Goal: Task Accomplishment & Management: Manage account settings

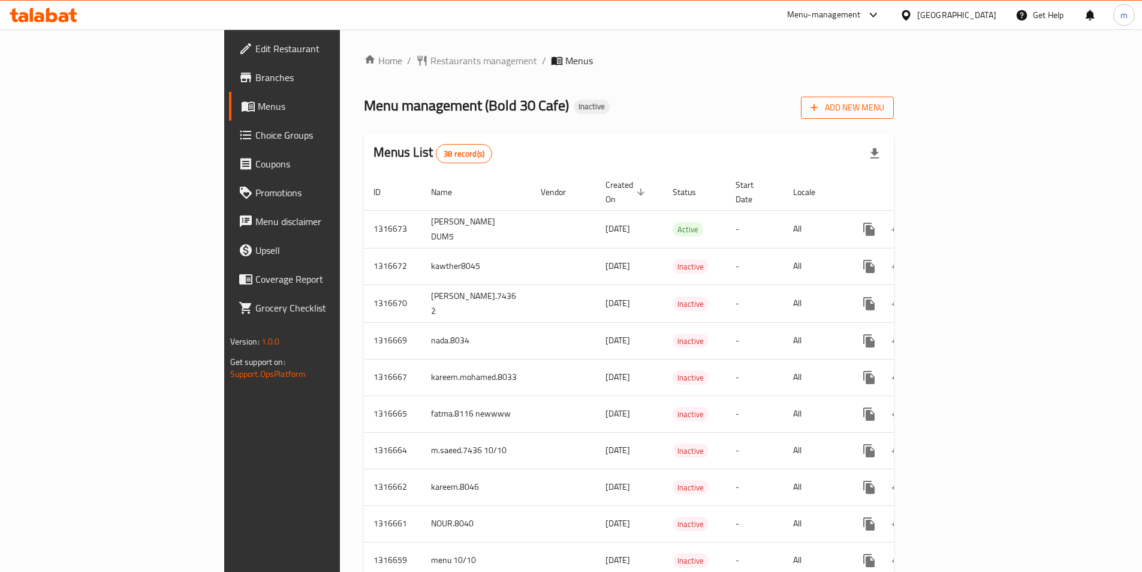
click at [885, 107] on span "Add New Menu" at bounding box center [848, 107] width 74 height 15
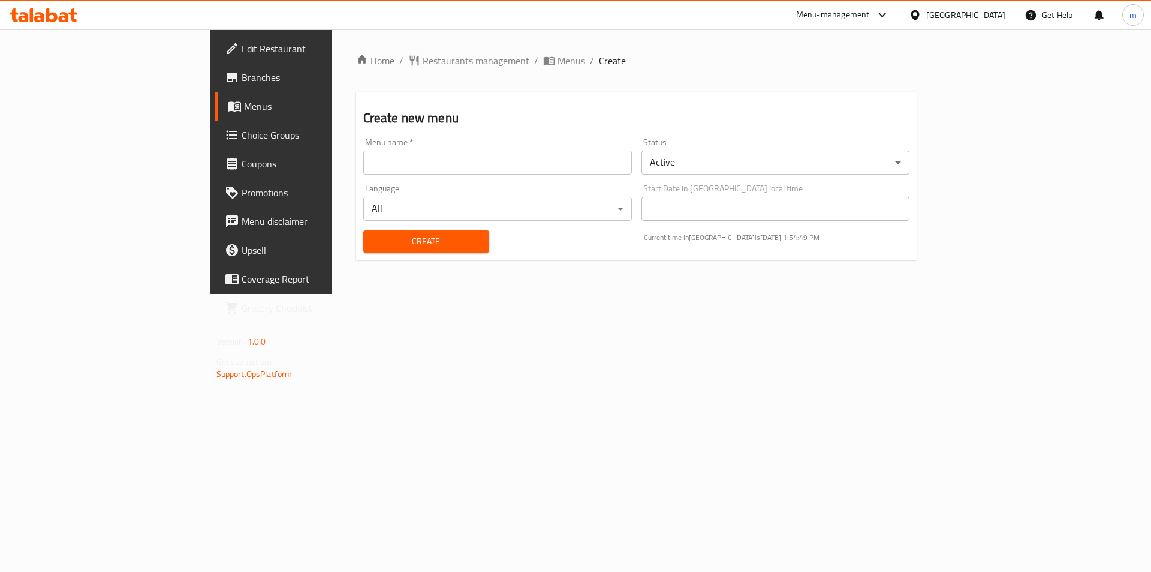
click at [372, 172] on input "text" at bounding box center [497, 163] width 269 height 24
type input "mostafa ali 8037"
click at [373, 244] on span "Create" at bounding box center [426, 241] width 107 height 15
click at [244, 112] on span "Menus" at bounding box center [318, 106] width 149 height 14
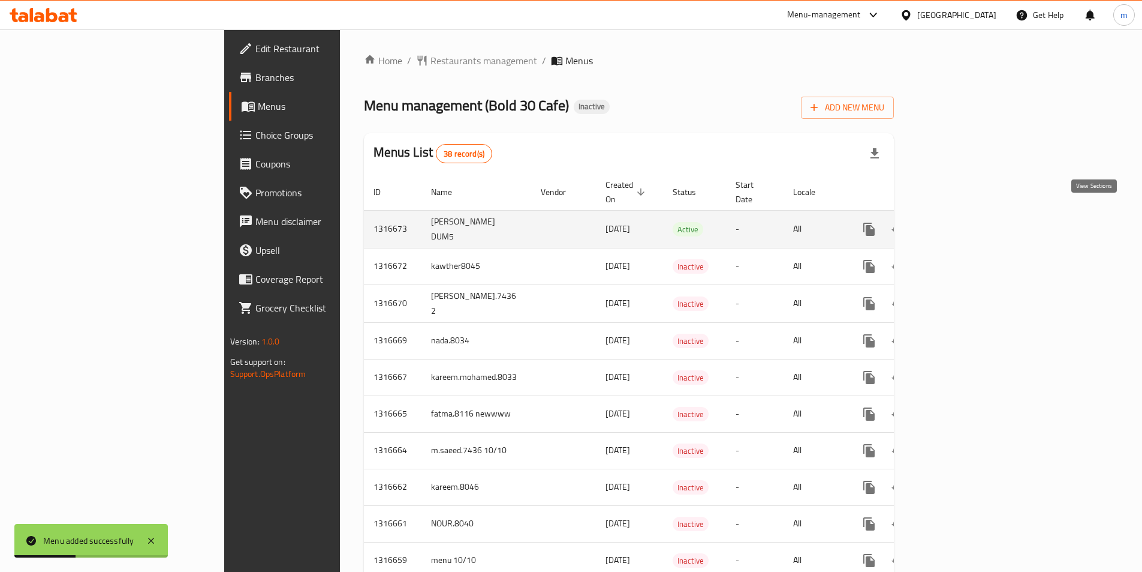
click at [961, 224] on icon "enhanced table" at bounding box center [956, 229] width 11 height 11
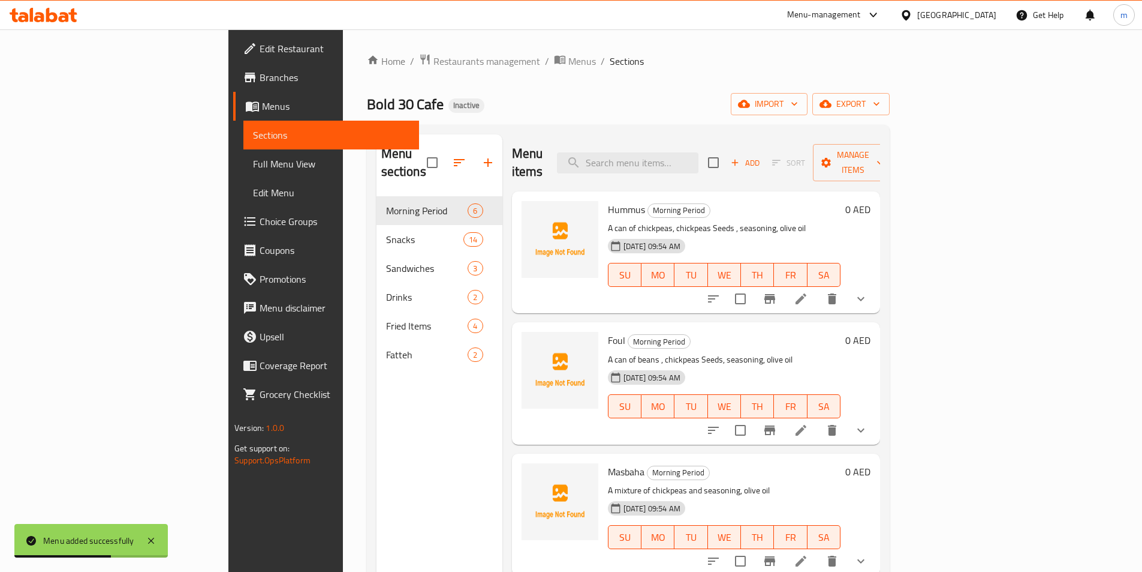
click at [262, 104] on span "Menus" at bounding box center [336, 106] width 148 height 14
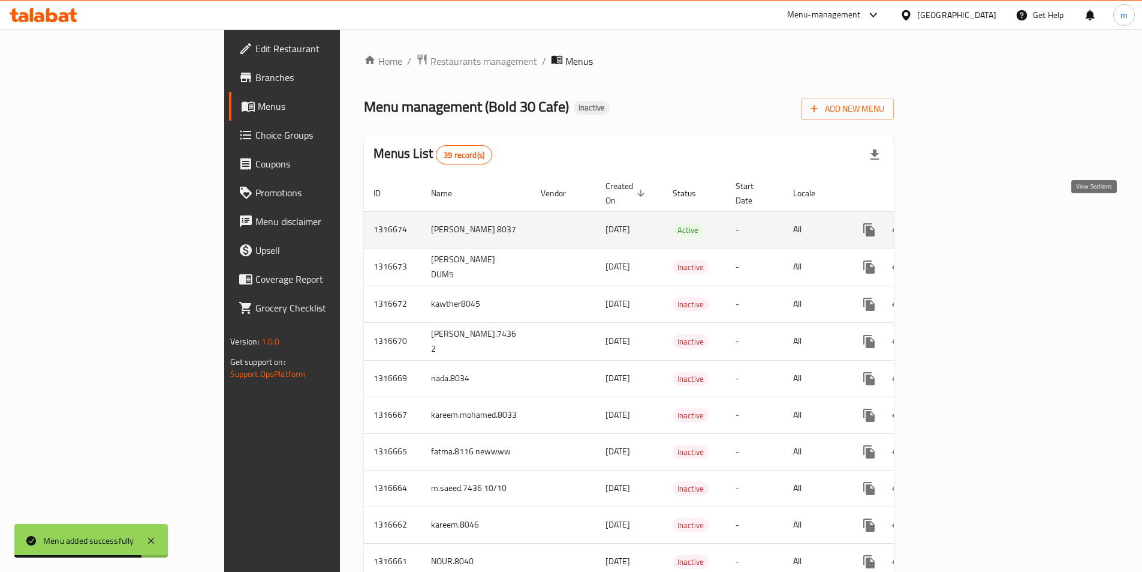
click at [970, 224] on link "enhanced table" at bounding box center [956, 229] width 29 height 29
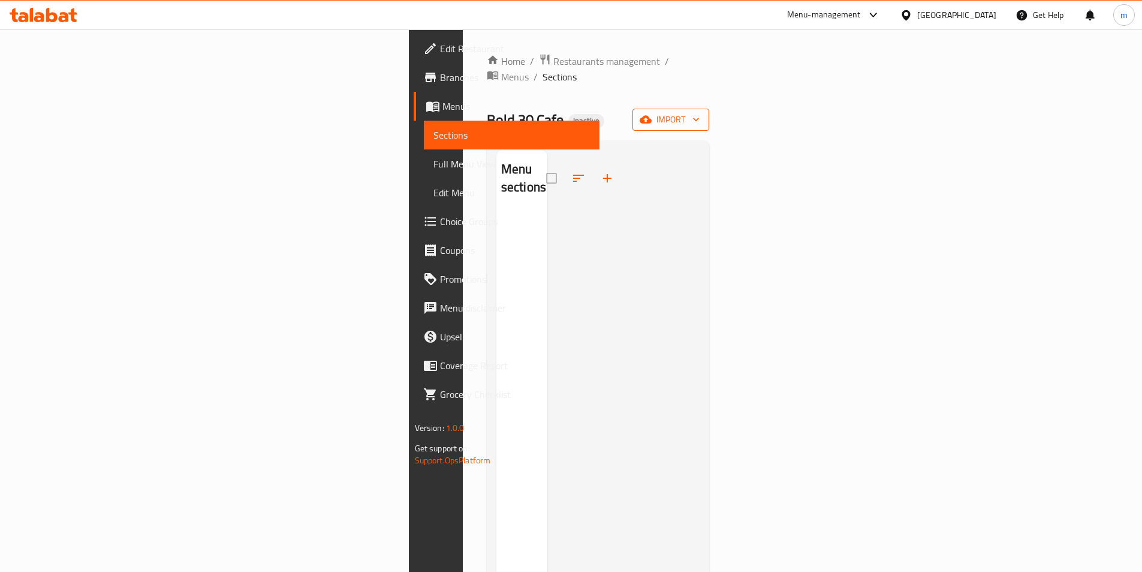
click at [709, 109] on button "import" at bounding box center [671, 120] width 77 height 22
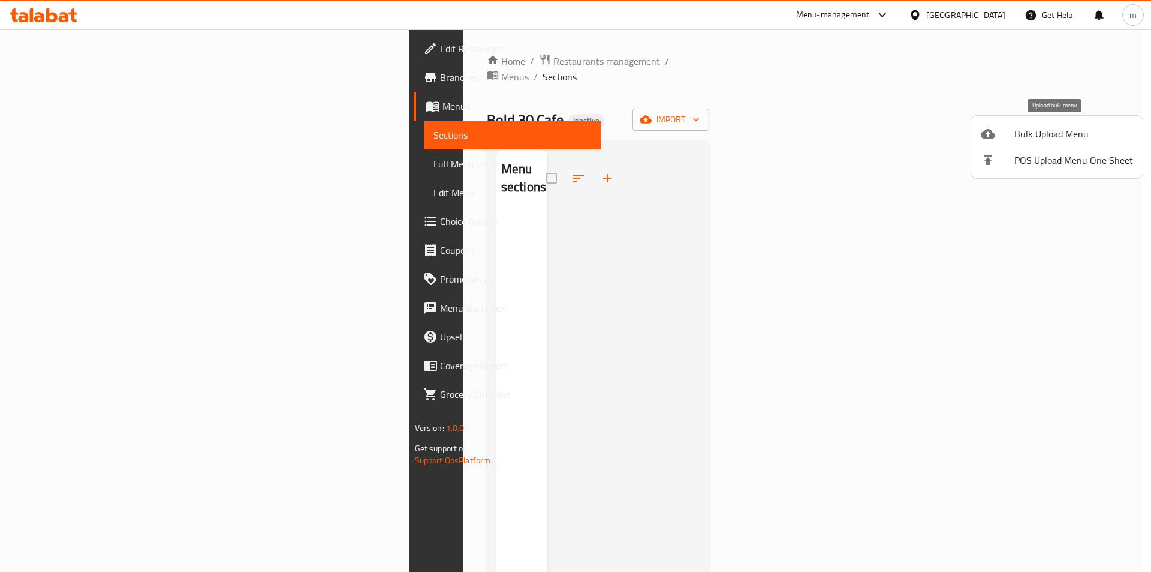
click at [1015, 131] on span "Bulk Upload Menu" at bounding box center [1074, 134] width 119 height 14
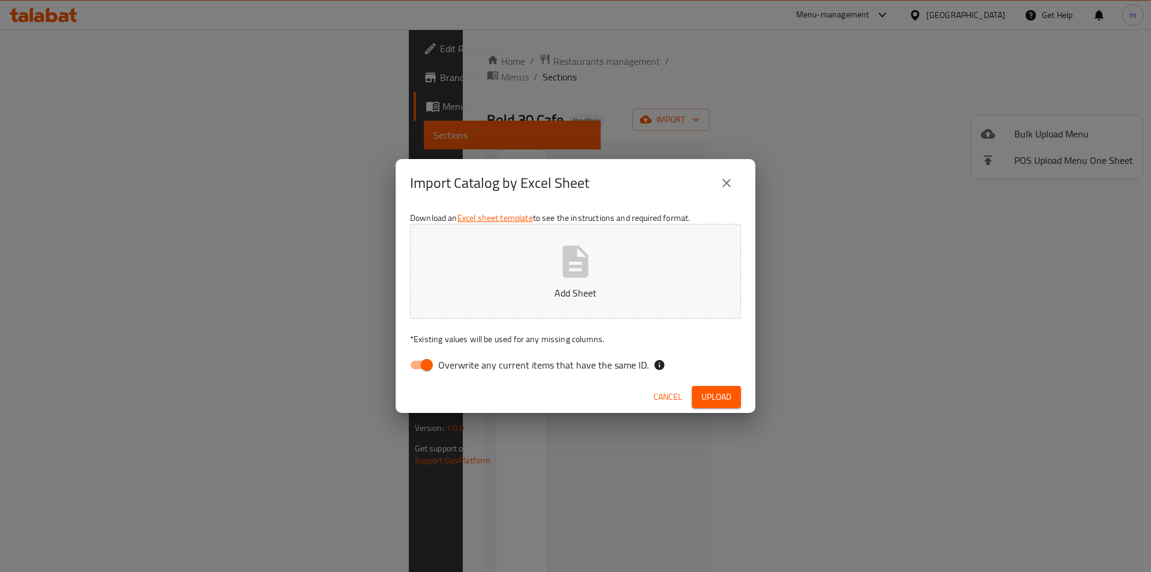
click at [425, 362] on input "Overwrite any current items that have the same ID." at bounding box center [427, 364] width 68 height 23
checkbox input "false"
click at [709, 399] on span "Upload" at bounding box center [717, 396] width 30 height 15
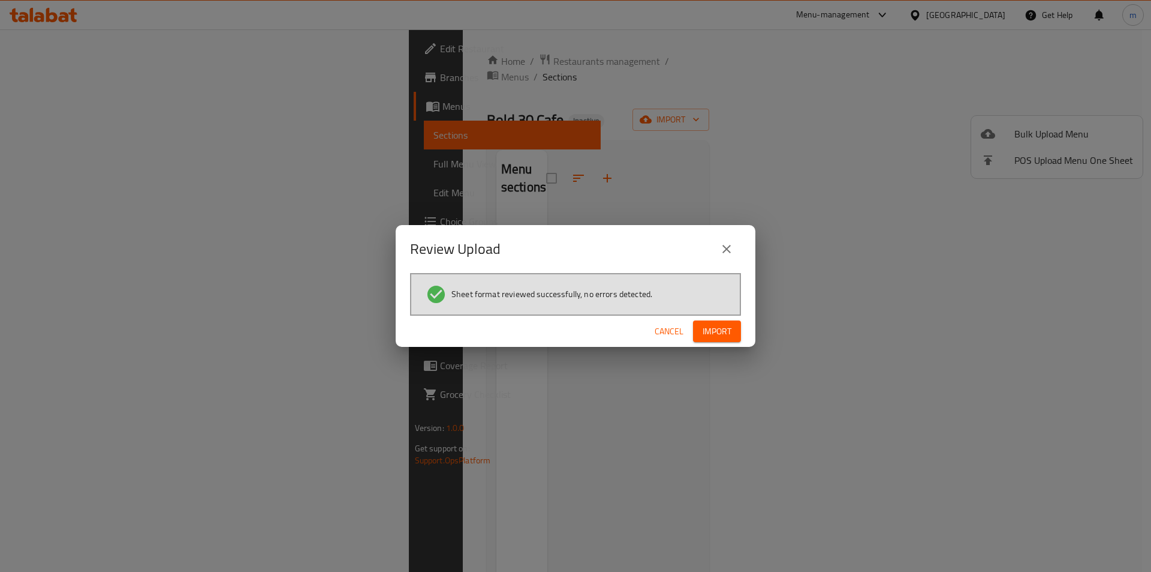
click at [701, 332] on button "Import" at bounding box center [717, 331] width 48 height 22
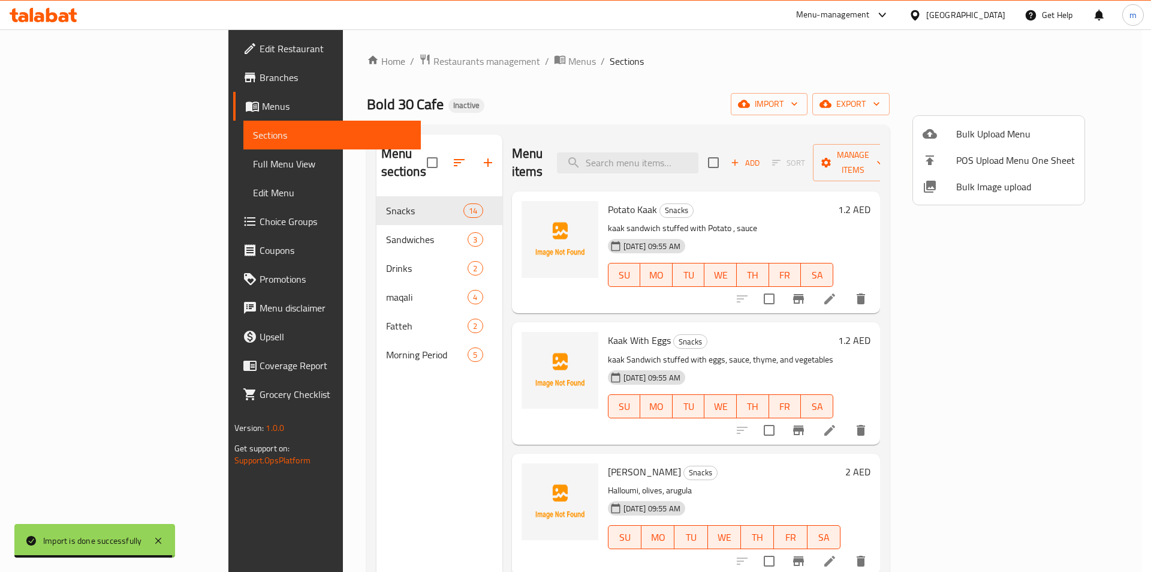
click at [284, 332] on div at bounding box center [575, 286] width 1151 height 572
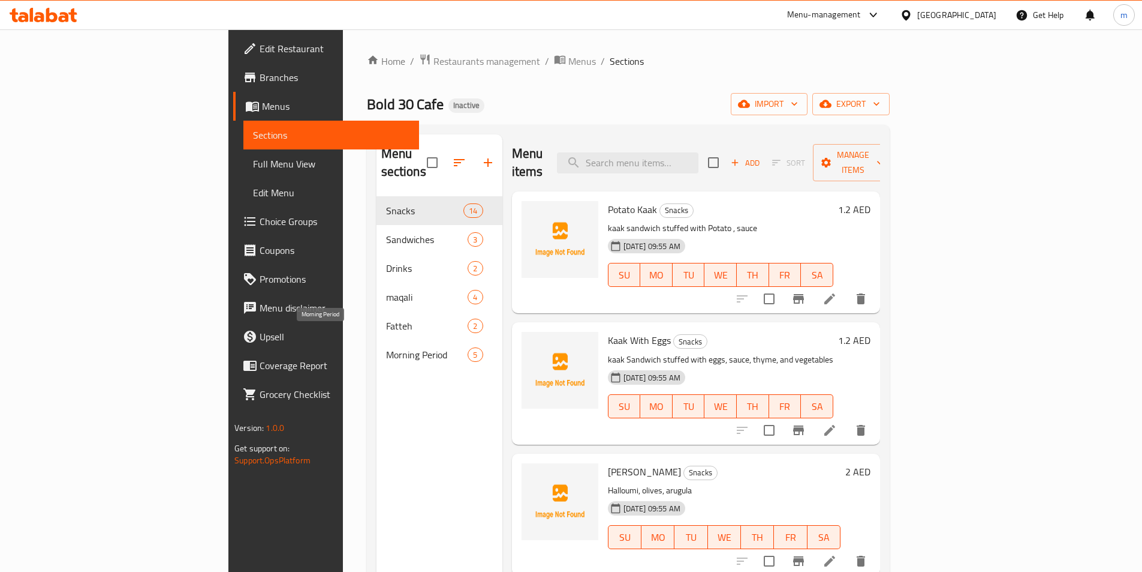
click at [386, 347] on span "Morning Period" at bounding box center [427, 354] width 82 height 14
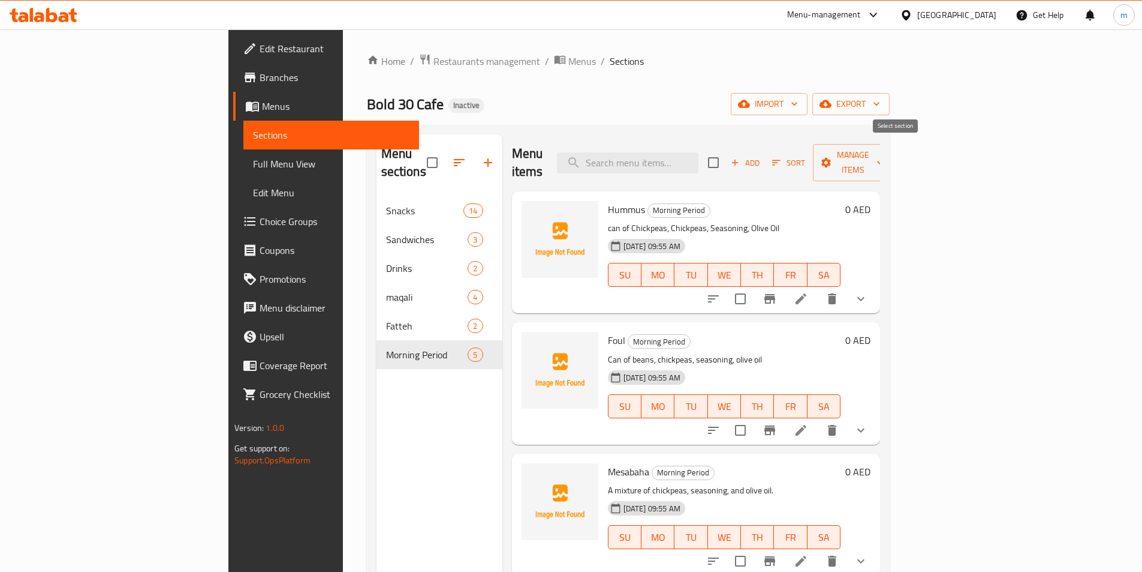
click at [726, 157] on input "checkbox" at bounding box center [713, 162] width 25 height 25
checkbox input "true"
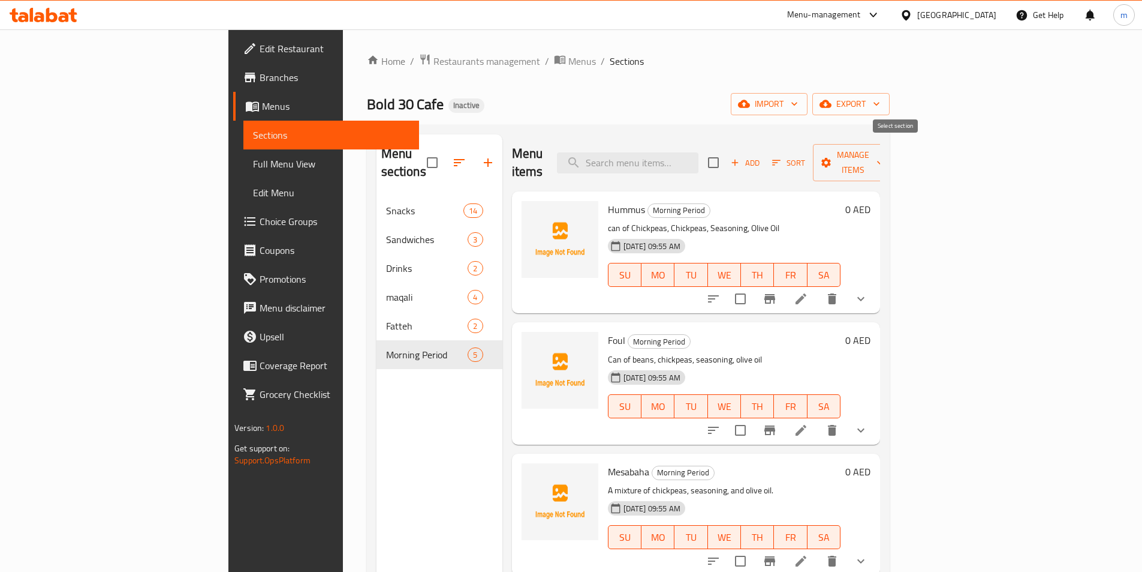
checkbox input "true"
click at [884, 160] on span "Manage items" at bounding box center [853, 163] width 61 height 30
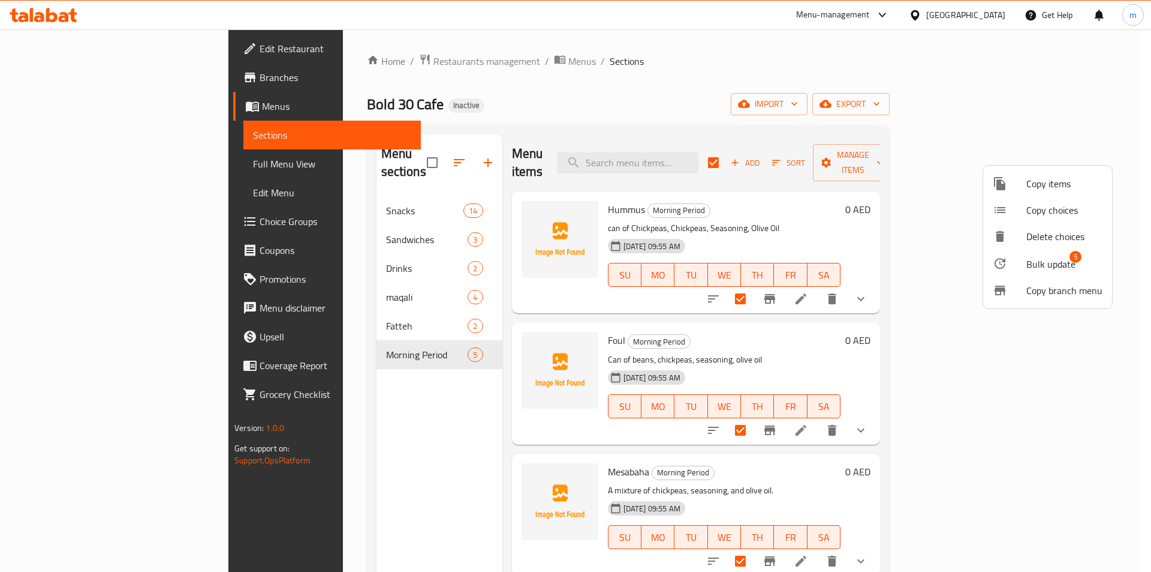
click at [1035, 269] on span "Bulk update" at bounding box center [1051, 264] width 49 height 14
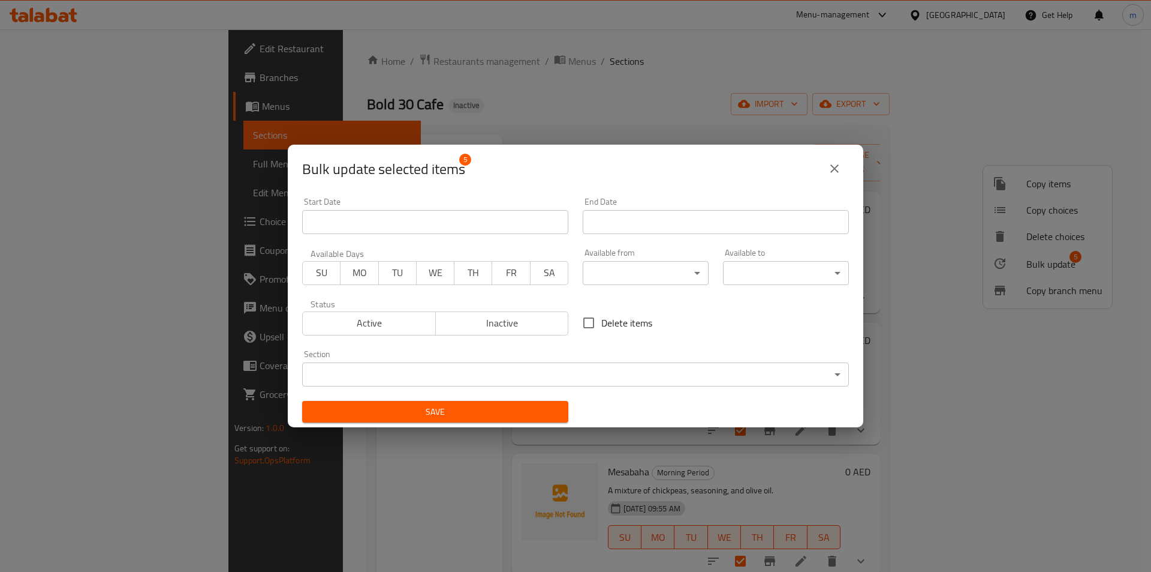
drag, startPoint x: 328, startPoint y: 276, endPoint x: 347, endPoint y: 277, distance: 18.6
click at [329, 276] on span "SU" at bounding box center [322, 272] width 28 height 17
click at [364, 278] on span "MO" at bounding box center [359, 272] width 28 height 17
click at [397, 272] on span "TU" at bounding box center [398, 272] width 28 height 17
click at [441, 270] on span "WE" at bounding box center [436, 272] width 28 height 17
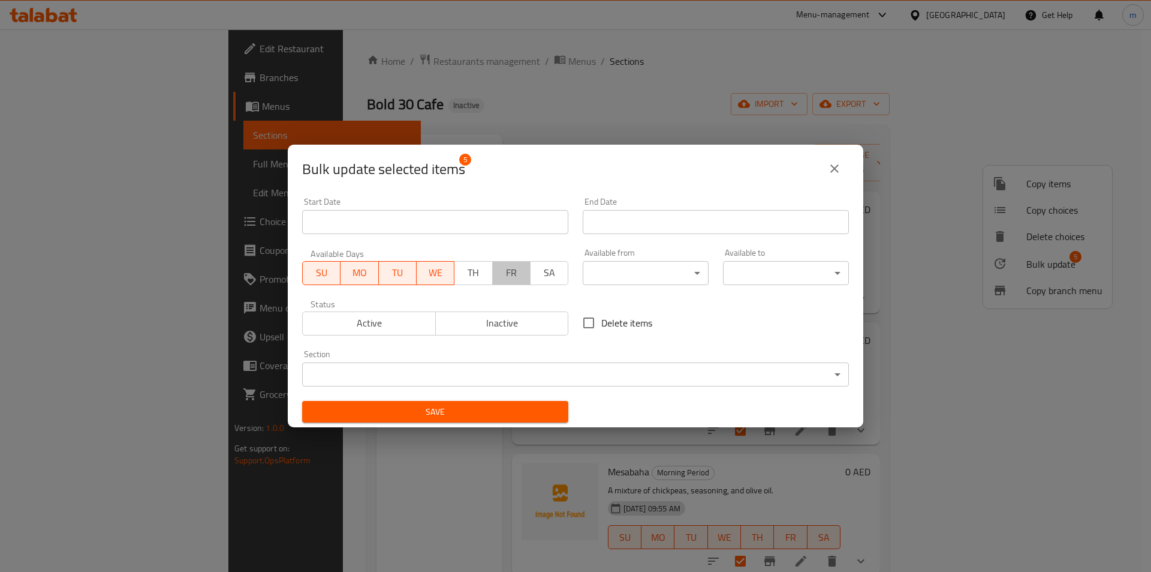
click at [492, 270] on button "FR" at bounding box center [511, 273] width 38 height 24
click at [480, 273] on span "TH" at bounding box center [473, 272] width 28 height 17
click at [548, 273] on span "SA" at bounding box center [550, 272] width 28 height 17
click at [395, 325] on span "Active" at bounding box center [370, 322] width 124 height 17
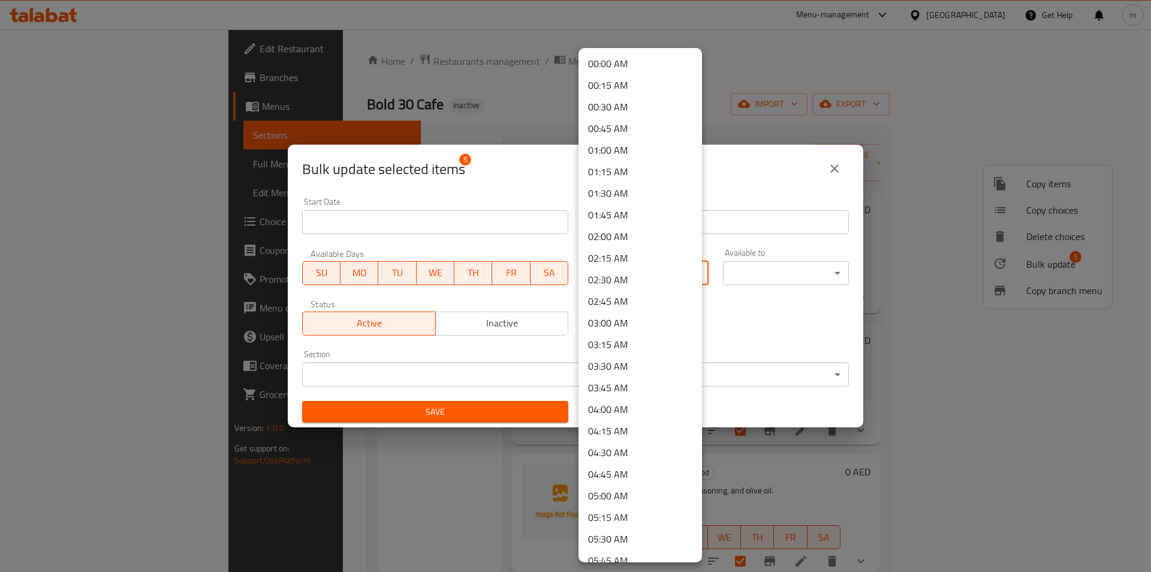
click at [666, 277] on body "​ Menu-management United Arab Emirates Get Help m Edit Restaurant Branches Menu…" at bounding box center [575, 300] width 1151 height 542
drag, startPoint x: 626, startPoint y: 540, endPoint x: 641, endPoint y: 513, distance: 31.7
click at [626, 541] on li "09:00 AM" at bounding box center [641, 541] width 124 height 22
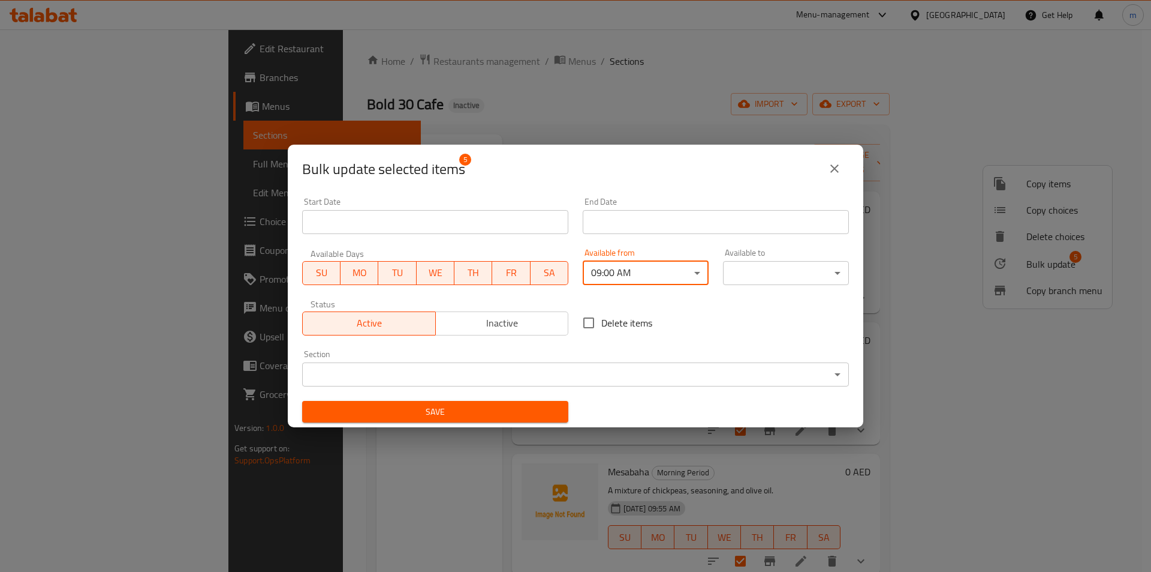
click at [787, 275] on body "​ Menu-management United Arab Emirates Get Help m Edit Restaurant Branches Menu…" at bounding box center [575, 300] width 1151 height 542
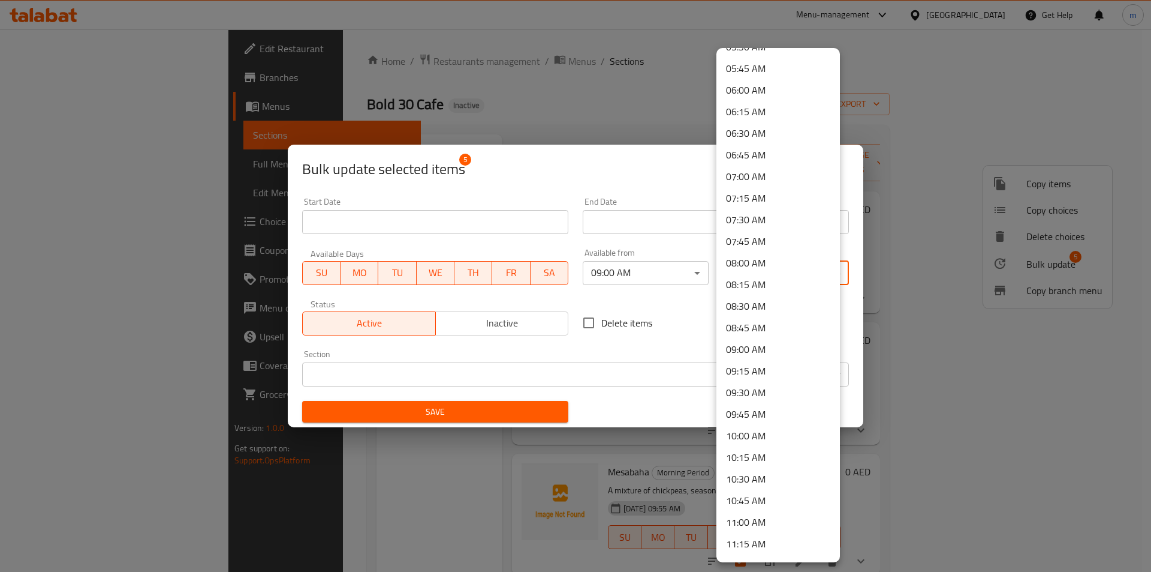
scroll to position [540, 0]
click at [756, 467] on li "11:00 AM" at bounding box center [779, 474] width 124 height 22
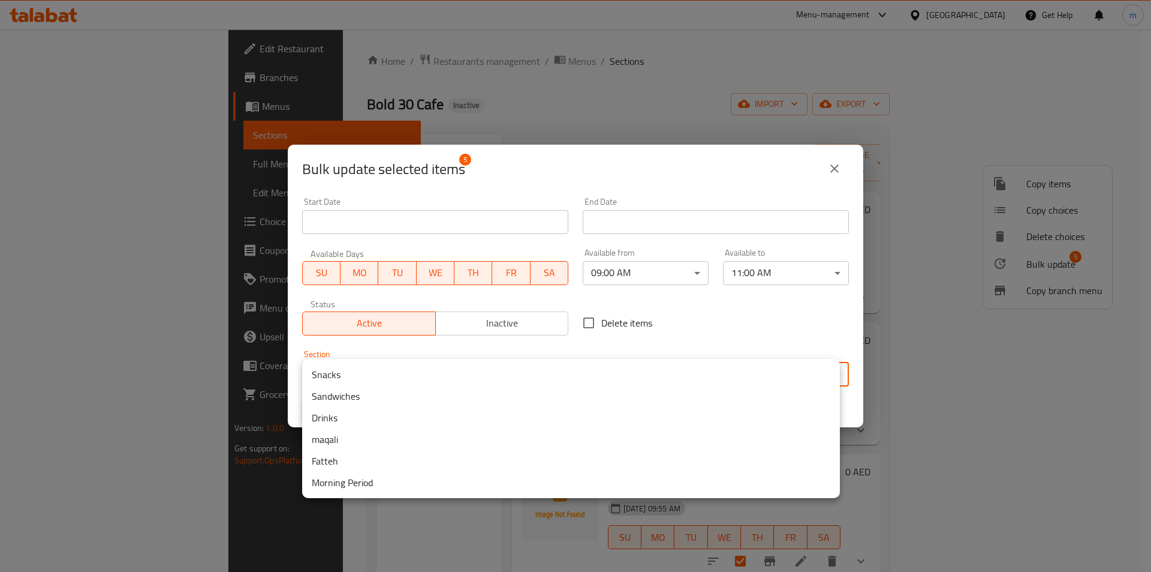
click at [829, 383] on body "​ Menu-management United Arab Emirates Get Help m Edit Restaurant Branches Menu…" at bounding box center [575, 300] width 1151 height 542
click at [537, 487] on li "Morning Period" at bounding box center [571, 482] width 538 height 22
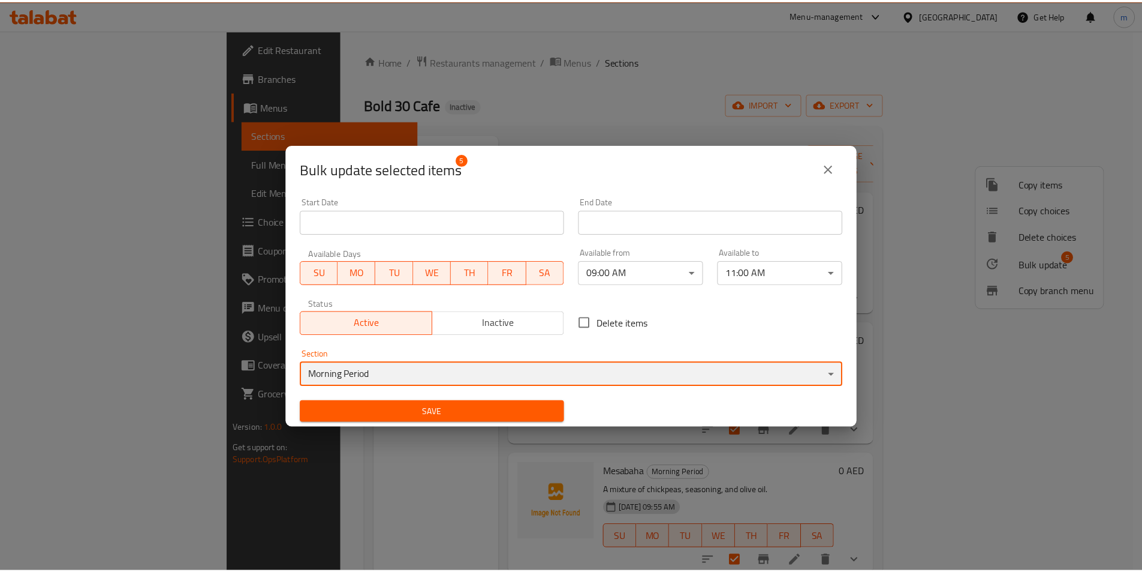
scroll to position [2, 0]
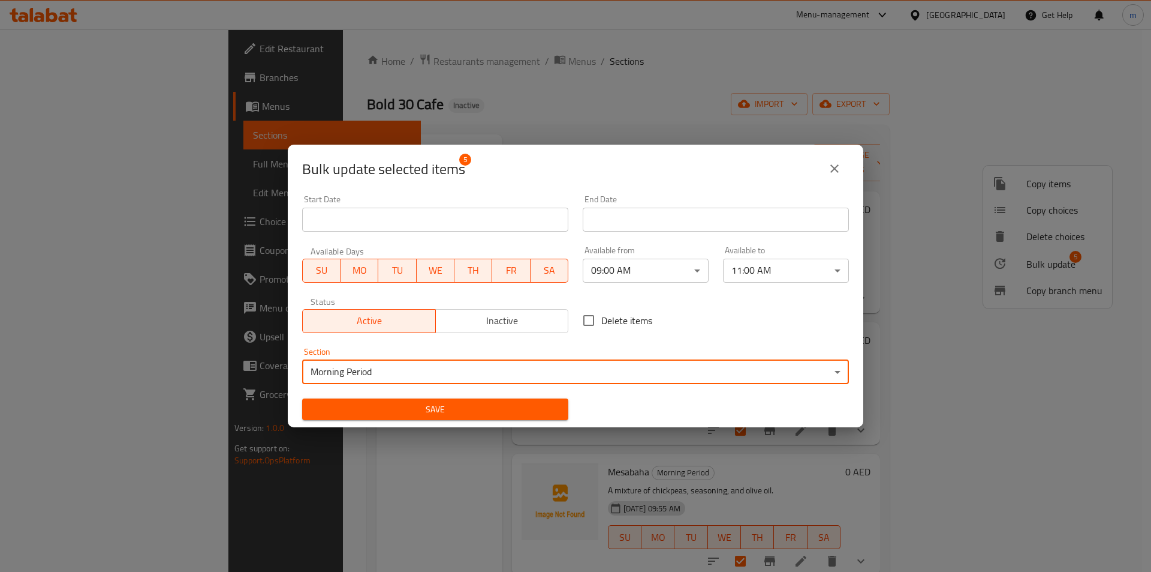
click at [429, 223] on input "Start Date" at bounding box center [435, 220] width 266 height 24
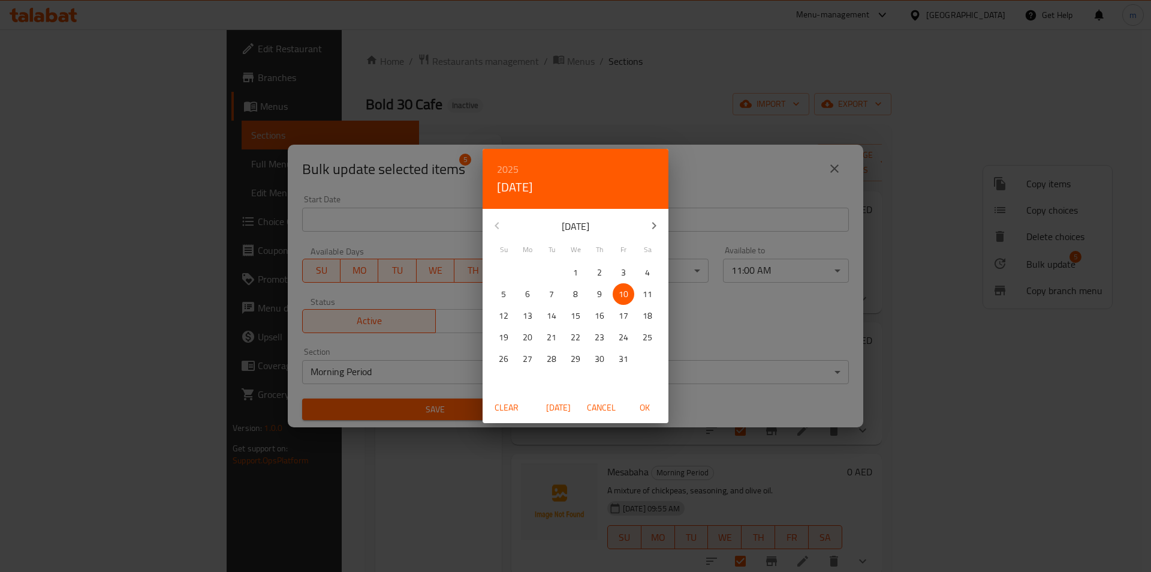
click at [596, 411] on span "Cancel" at bounding box center [601, 407] width 29 height 15
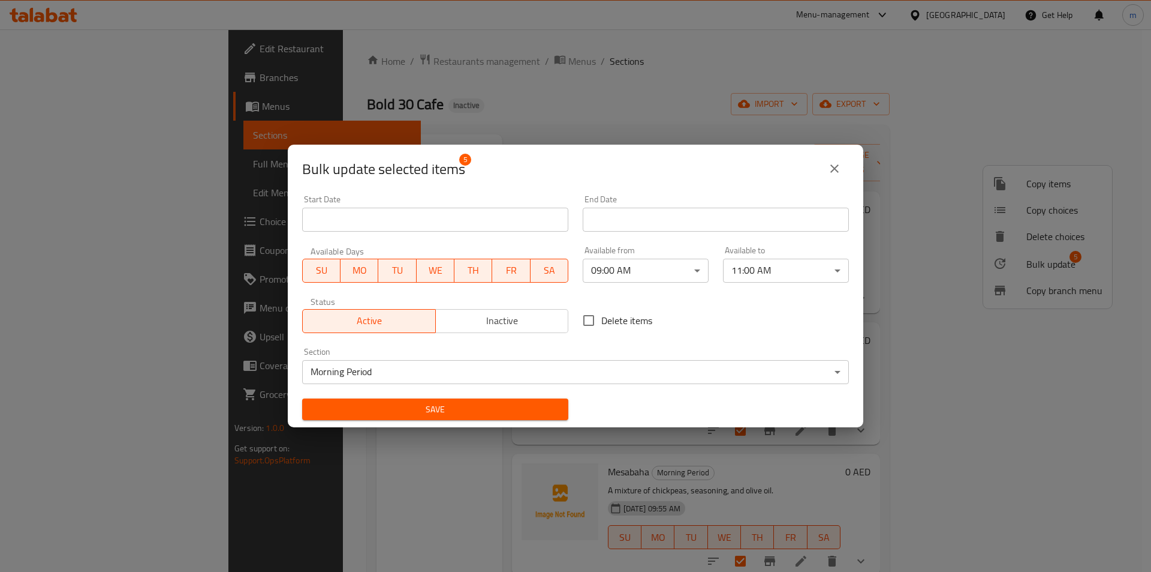
click at [754, 321] on div "Delete items" at bounding box center [716, 320] width 281 height 40
click at [441, 407] on span "Save" at bounding box center [435, 409] width 247 height 15
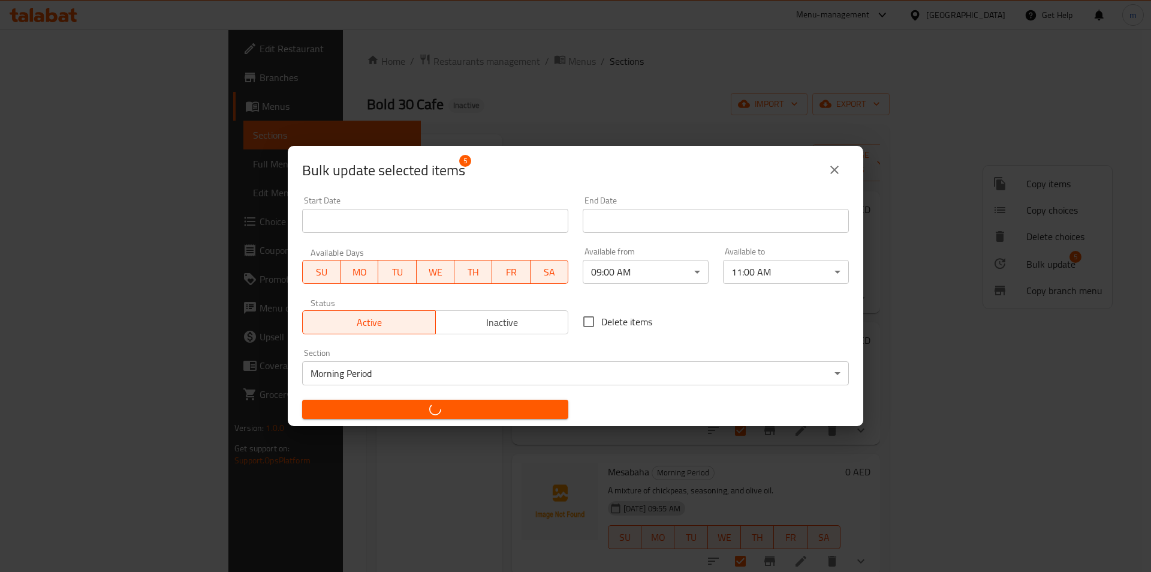
checkbox input "false"
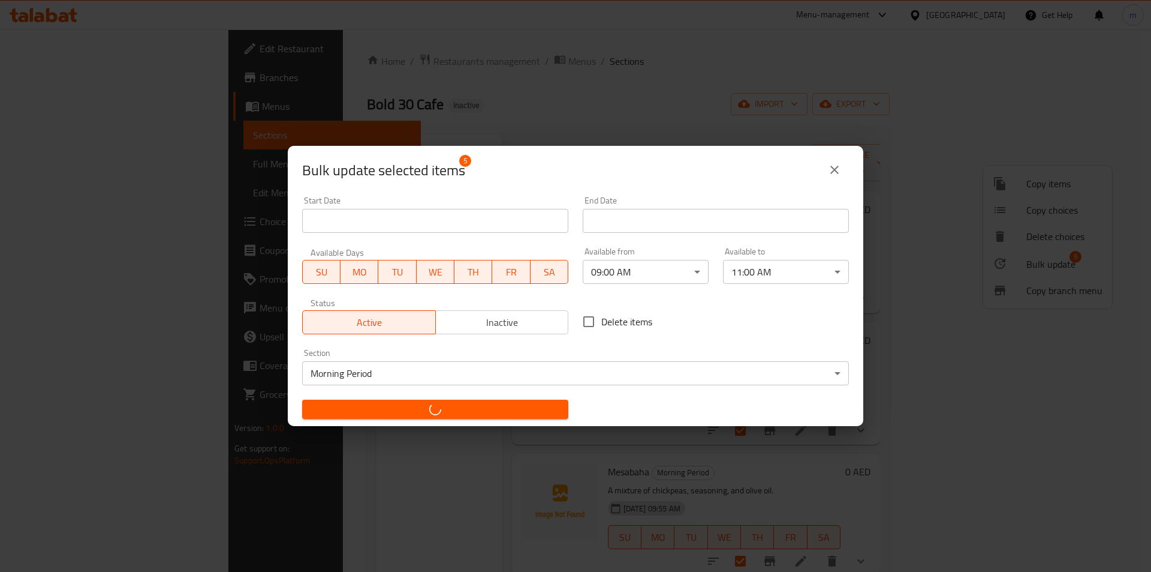
checkbox input "false"
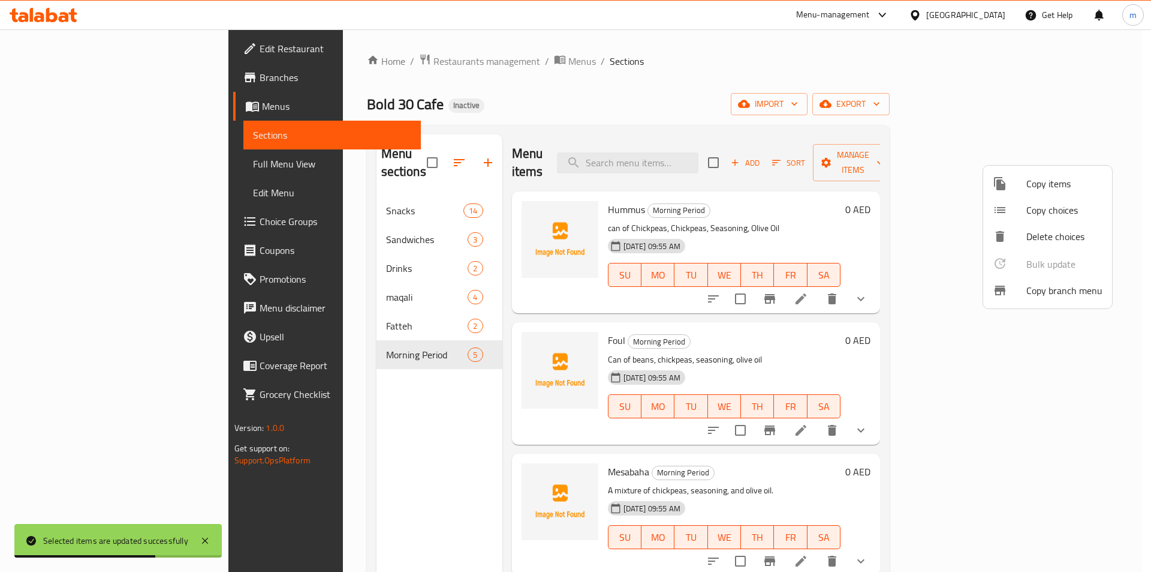
click at [868, 82] on div at bounding box center [575, 286] width 1151 height 572
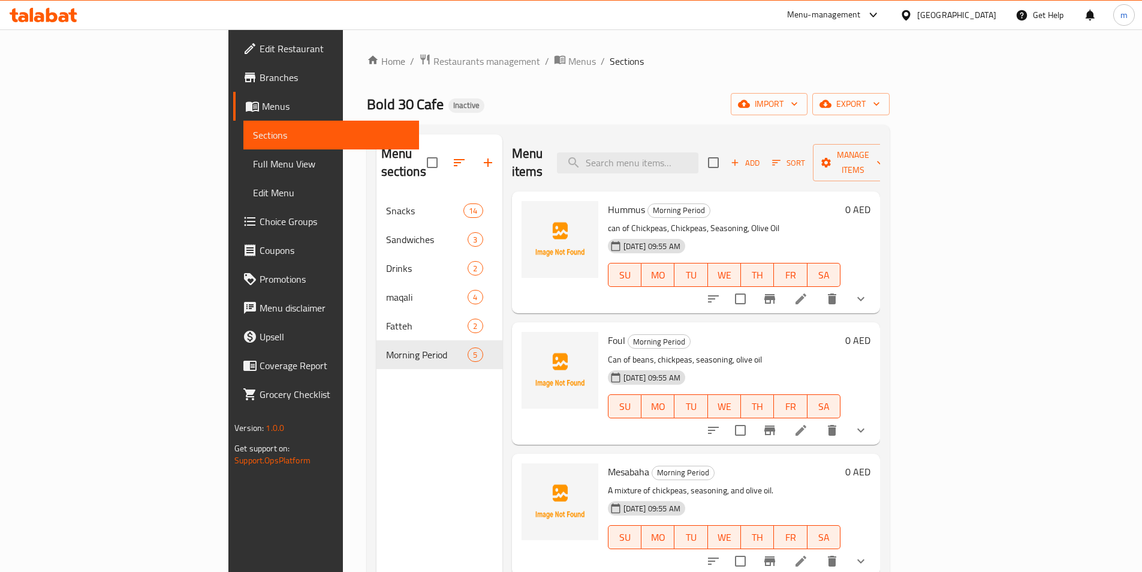
click at [253, 163] on span "Full Menu View" at bounding box center [331, 164] width 157 height 14
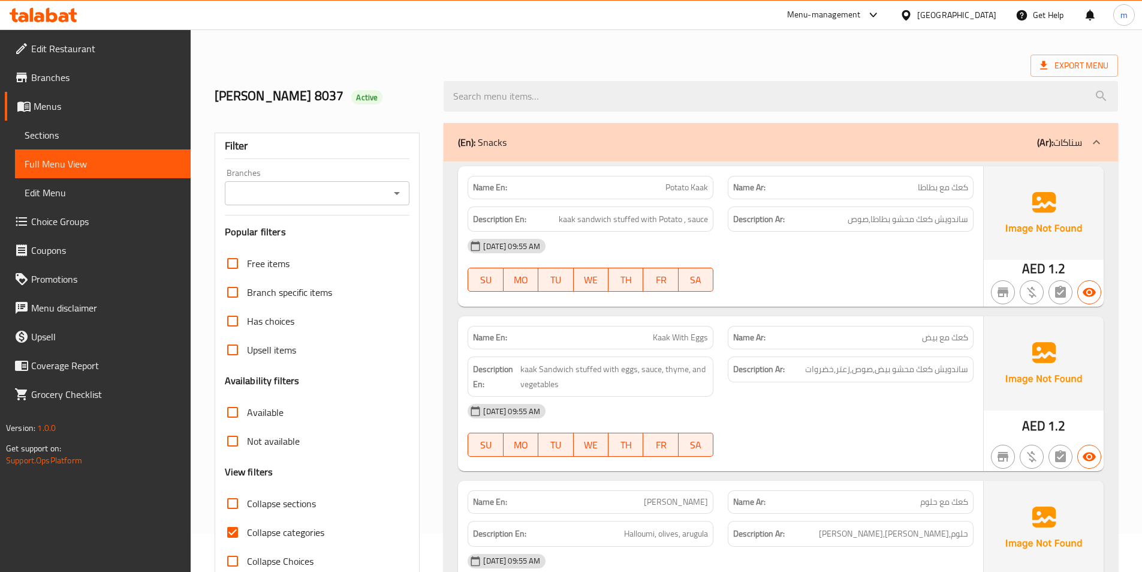
scroll to position [60, 0]
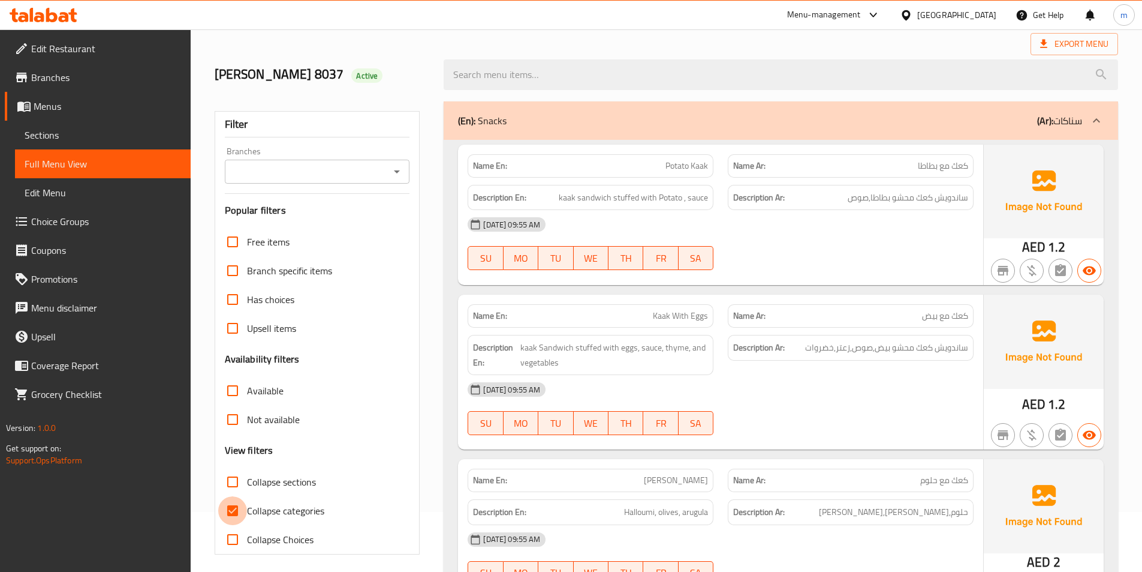
click at [231, 513] on input "Collapse categories" at bounding box center [232, 510] width 29 height 29
checkbox input "false"
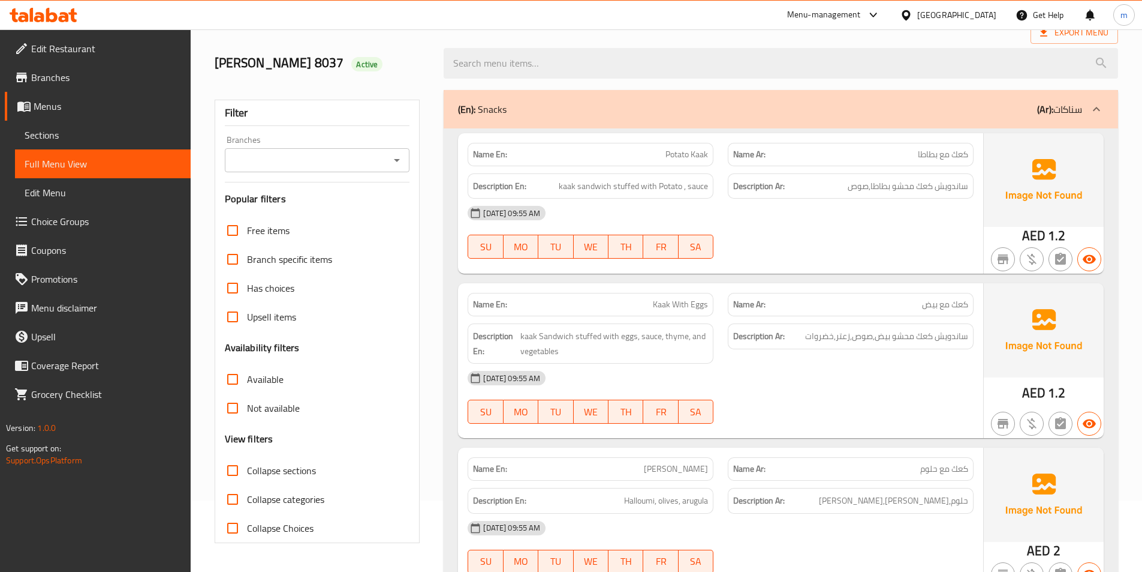
scroll to position [16, 0]
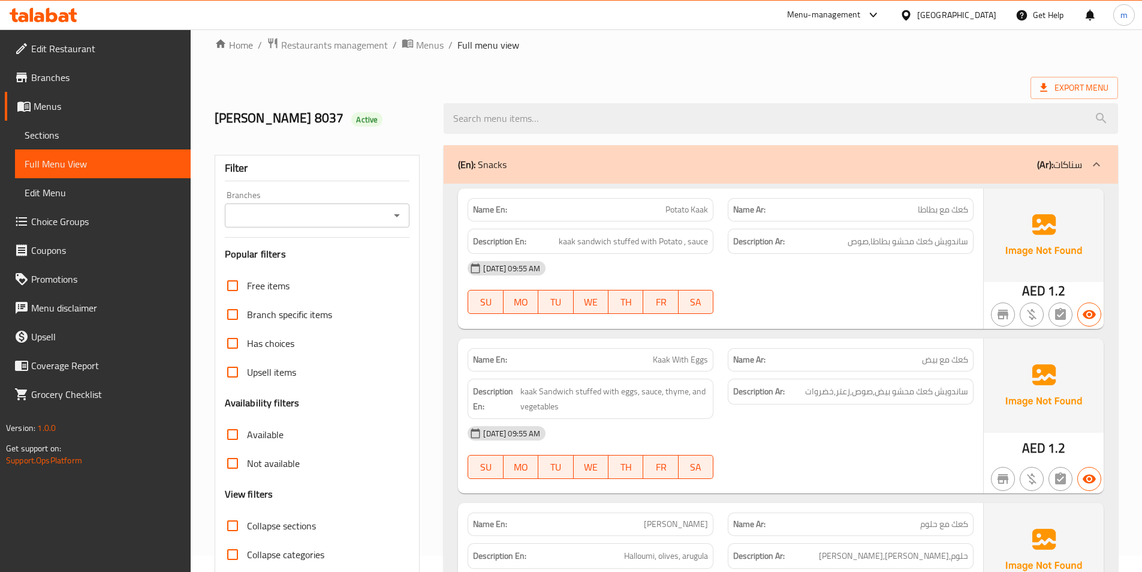
click at [1096, 88] on span "Export Menu" at bounding box center [1075, 87] width 68 height 15
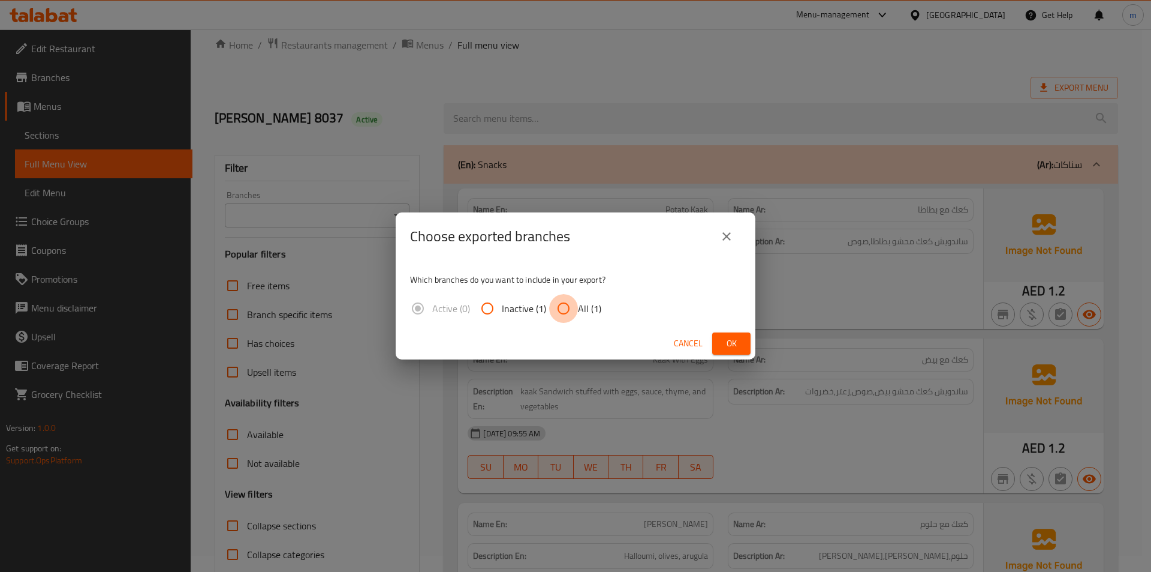
click at [558, 302] on input "All (1)" at bounding box center [563, 308] width 29 height 29
radio input "true"
click at [712, 336] on div "Cancel Ok" at bounding box center [576, 343] width 360 height 32
click at [715, 339] on button "Ok" at bounding box center [731, 343] width 38 height 22
